Goal: Task Accomplishment & Management: Complete application form

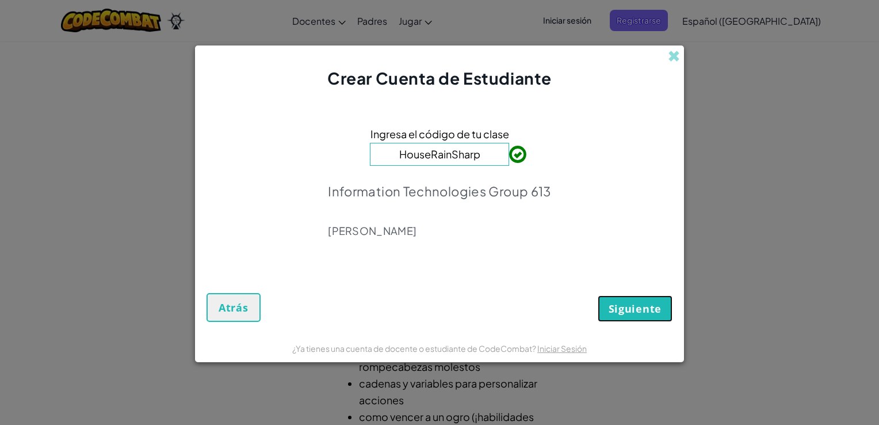
click at [637, 307] on span "Siguiente" at bounding box center [635, 308] width 53 height 14
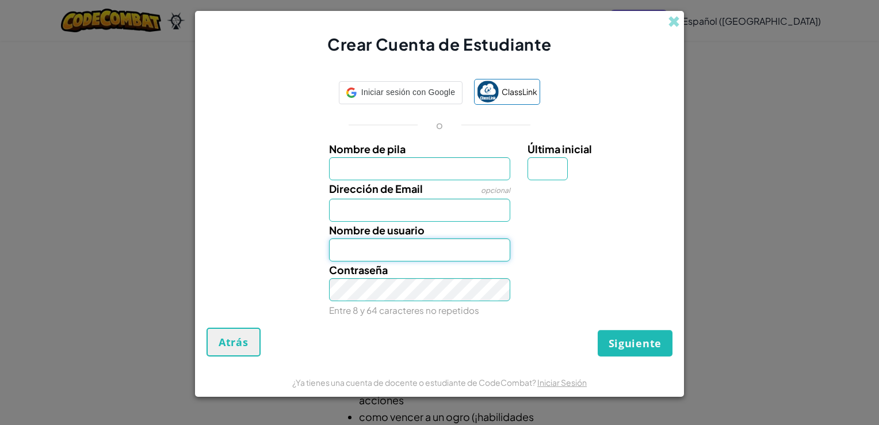
type input "[EMAIL_ADDRESS][DOMAIN_NAME]"
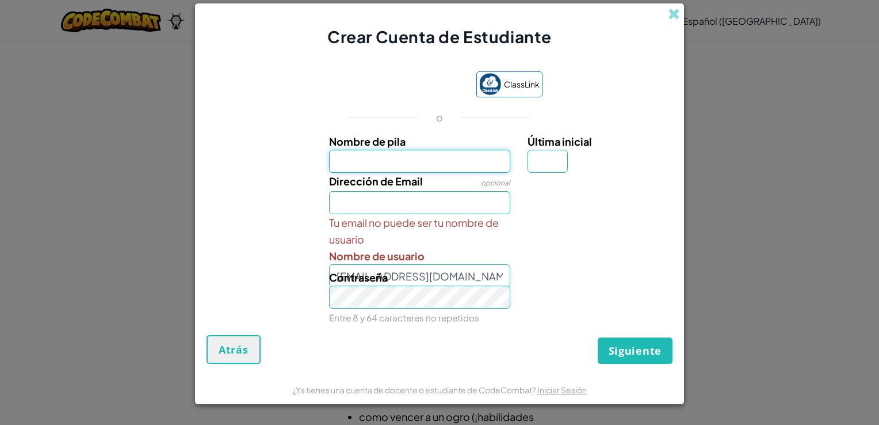
click at [404, 171] on input "Nombre de pila" at bounding box center [420, 161] width 182 height 23
click at [419, 156] on input "Nombre de pila" at bounding box center [420, 161] width 182 height 23
type input "[PERSON_NAME]"
click at [568, 163] on div "Última inicial" at bounding box center [598, 153] width 142 height 40
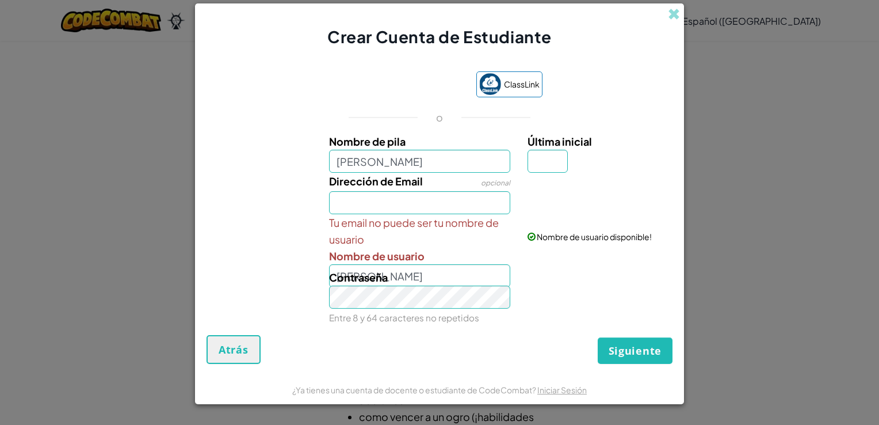
click at [568, 163] on div "Última inicial" at bounding box center [598, 153] width 142 height 40
drag, startPoint x: 568, startPoint y: 163, endPoint x: 560, endPoint y: 163, distance: 7.5
click at [560, 163] on input "Última inicial" at bounding box center [547, 161] width 40 height 23
click at [560, 159] on input "Última inicial" at bounding box center [547, 161] width 40 height 23
type input "M"
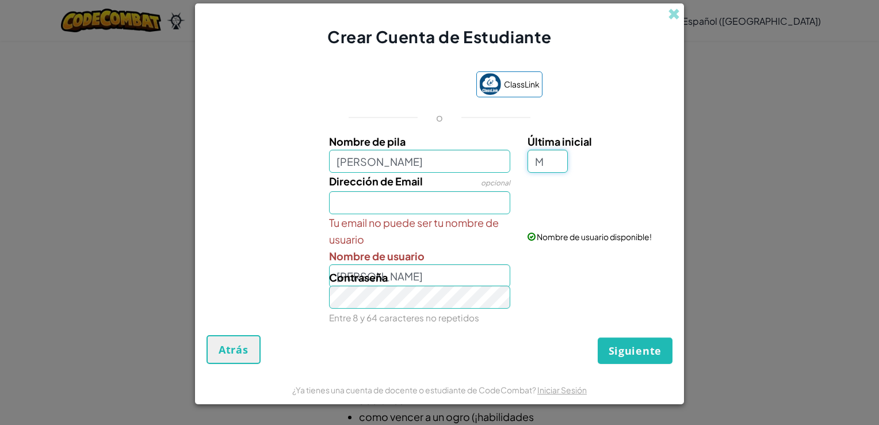
type input "[PERSON_NAME]"
click at [476, 202] on input "Dirección de Email" at bounding box center [420, 202] width 182 height 23
type input "[EMAIL_ADDRESS][DOMAIN_NAME]"
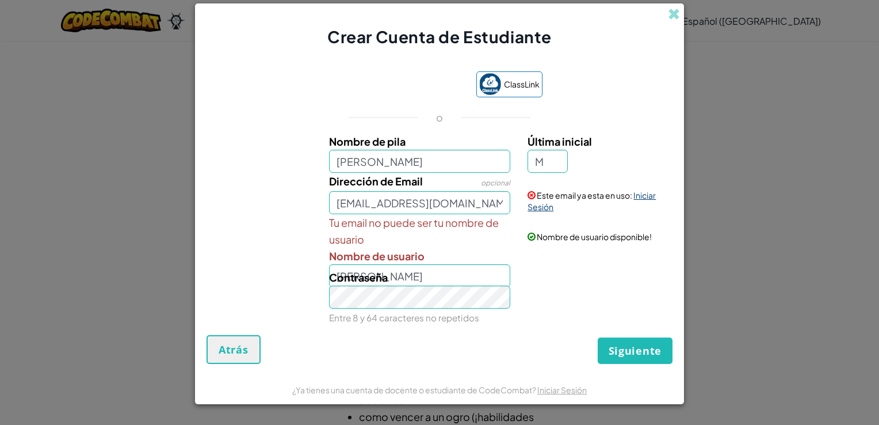
click at [647, 195] on link "Iniciar Sesión" at bounding box center [591, 201] width 128 height 22
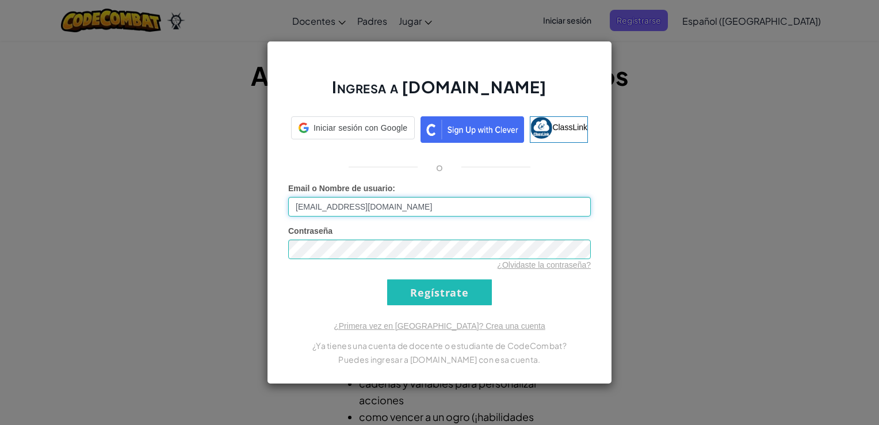
click at [461, 211] on input "[EMAIL_ADDRESS][DOMAIN_NAME]" at bounding box center [439, 207] width 303 height 20
click at [416, 207] on input "[EMAIL_ADDRESS][DOMAIN_NAME]" at bounding box center [439, 207] width 303 height 20
click at [304, 211] on input "[EMAIL_ADDRESS][DOMAIN_NAME]" at bounding box center [439, 207] width 303 height 20
type input "[EMAIL_ADDRESS][DOMAIN_NAME]"
click at [451, 159] on div "Ingresa a [DOMAIN_NAME] ClassLink o Error desconocido. Email o Nombre de usuari…" at bounding box center [439, 212] width 345 height 343
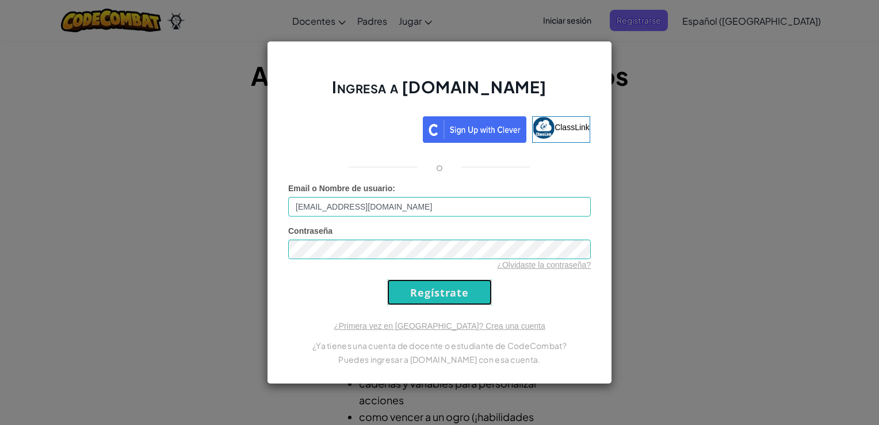
click at [450, 294] on input "Regístrate" at bounding box center [439, 292] width 105 height 26
